Goal: Task Accomplishment & Management: Manage account settings

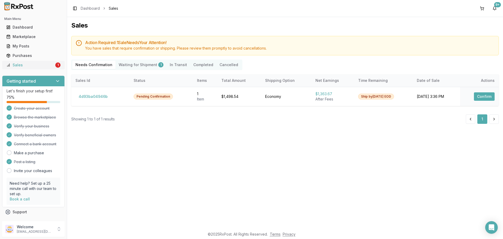
click at [18, 63] on div "Sales" at bounding box center [30, 64] width 48 height 5
click at [43, 68] on link "Sales 1" at bounding box center [33, 64] width 58 height 9
click at [484, 93] on button "Confirm" at bounding box center [484, 96] width 21 height 8
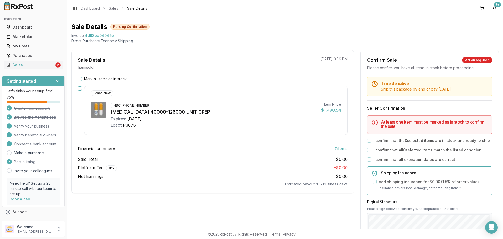
scroll to position [26, 0]
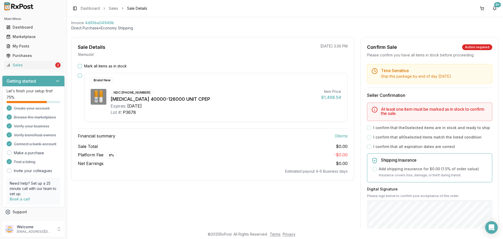
click at [80, 66] on button "Mark all items as in stock" at bounding box center [80, 66] width 4 height 4
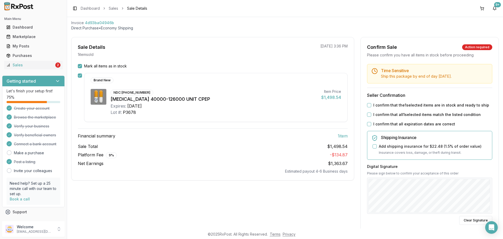
click at [368, 106] on button "I confirm that the 1 selected items are in stock and ready to ship" at bounding box center [369, 105] width 4 height 4
click at [369, 115] on button "I confirm that all 1 selected items match the listed condition" at bounding box center [369, 114] width 4 height 4
click at [369, 123] on button "I confirm that all expiration dates are correct" at bounding box center [369, 124] width 4 height 4
click at [374, 146] on button "Add shipping insurance for $22.48 ( 1.5 % of order value)" at bounding box center [375, 146] width 4 height 4
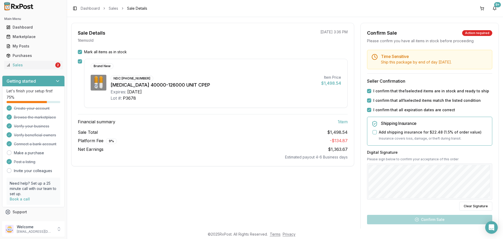
scroll to position [52, 0]
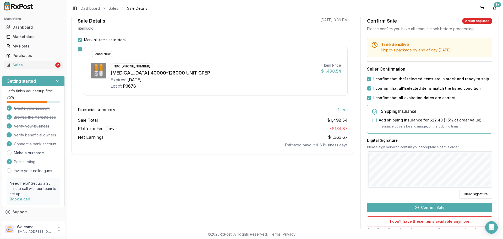
click at [424, 208] on button "Confirm Sale" at bounding box center [429, 207] width 125 height 9
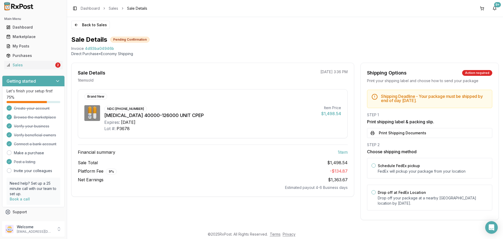
scroll to position [1, 0]
click at [401, 133] on button "Print Shipping Documents" at bounding box center [429, 133] width 125 height 10
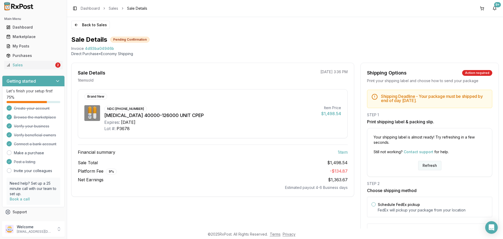
click at [433, 165] on button "Refresh" at bounding box center [429, 165] width 23 height 9
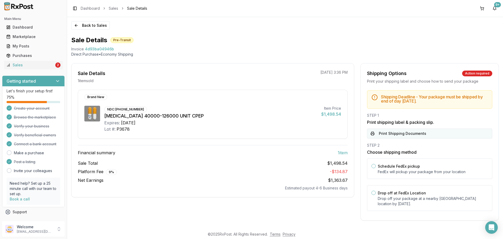
click at [408, 136] on button "Print Shipping Documents" at bounding box center [429, 133] width 125 height 10
click at [25, 46] on div "My Posts" at bounding box center [33, 46] width 54 height 5
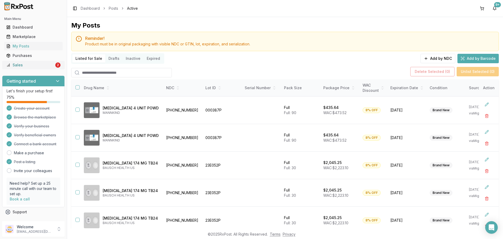
drag, startPoint x: 37, startPoint y: 66, endPoint x: 41, endPoint y: 67, distance: 3.8
click at [37, 66] on div "Sales" at bounding box center [30, 64] width 48 height 5
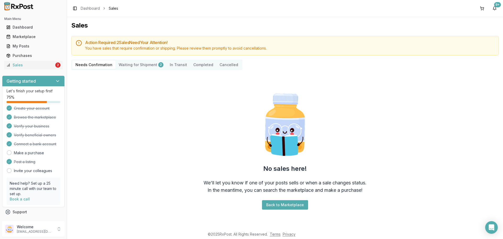
click at [144, 67] on Shipment "Waiting for Shipment 2" at bounding box center [141, 65] width 51 height 8
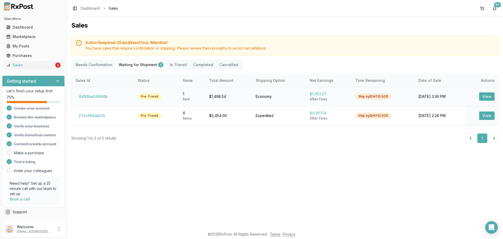
click at [486, 95] on button "View" at bounding box center [487, 96] width 15 height 8
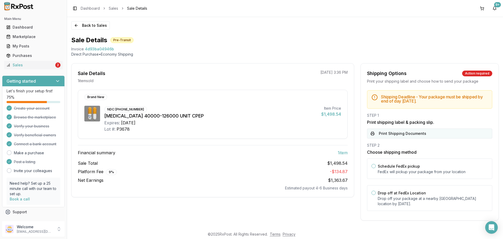
click at [411, 136] on button "Print Shipping Documents" at bounding box center [429, 133] width 125 height 10
